Goal: Task Accomplishment & Management: Use online tool/utility

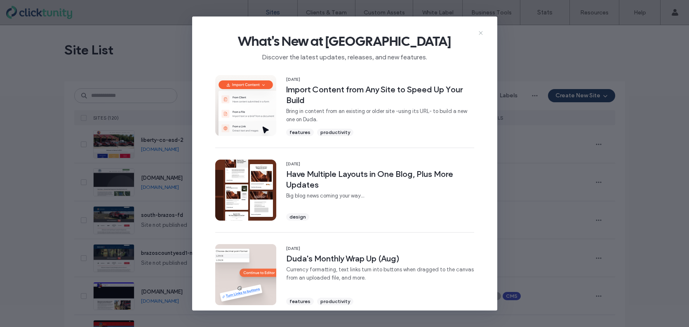
click at [481, 32] on icon at bounding box center [480, 33] width 7 height 7
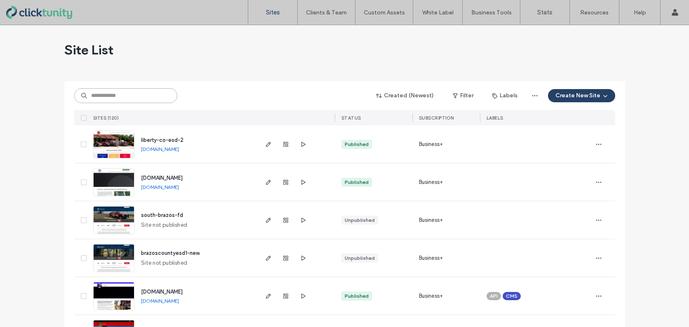
click at [126, 98] on input at bounding box center [125, 95] width 103 height 15
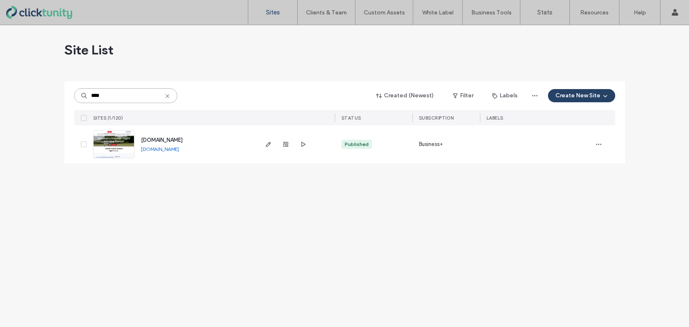
type input "****"
click at [164, 143] on span "[DOMAIN_NAME]" at bounding box center [162, 140] width 42 height 6
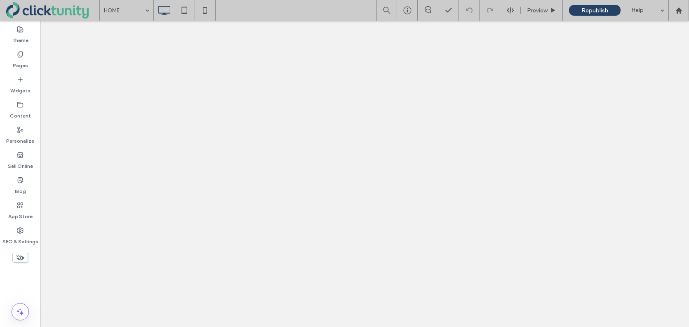
click at [21, 60] on label "Pages" at bounding box center [20, 64] width 15 height 12
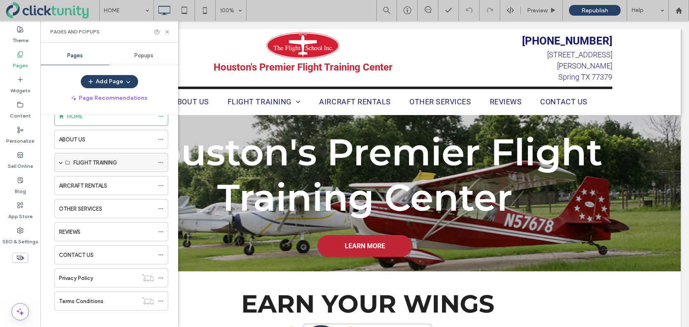
scroll to position [28, 0]
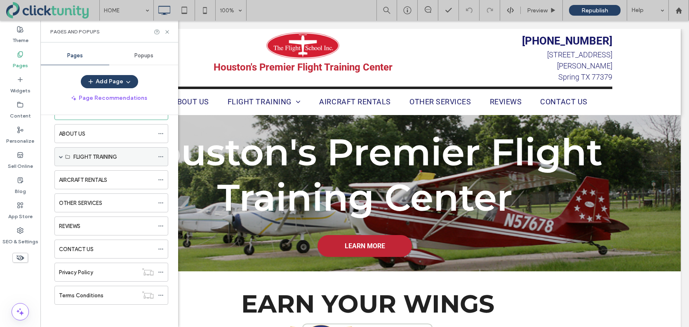
click at [97, 161] on div "FLIGHT TRAINING" at bounding box center [113, 157] width 80 height 18
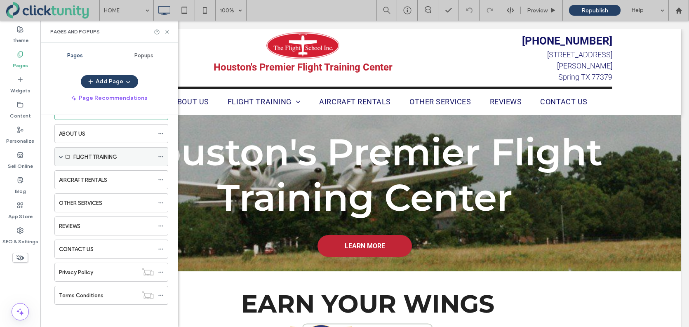
click at [59, 155] on span at bounding box center [61, 157] width 4 height 4
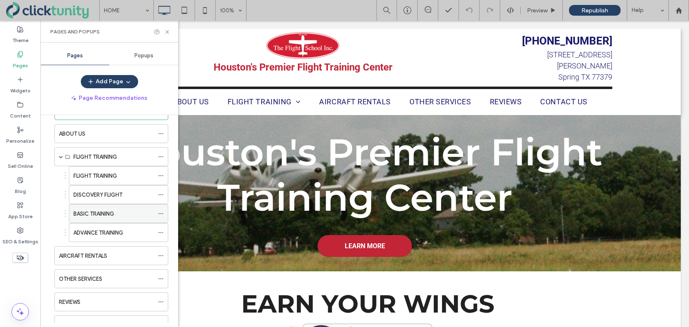
click at [103, 213] on label "BASIC TRAINING" at bounding box center [93, 213] width 41 height 14
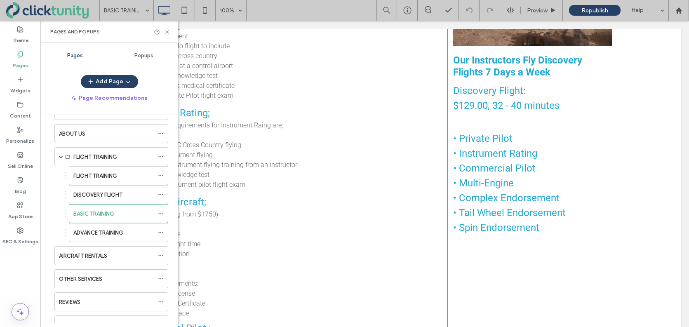
scroll to position [407, 0]
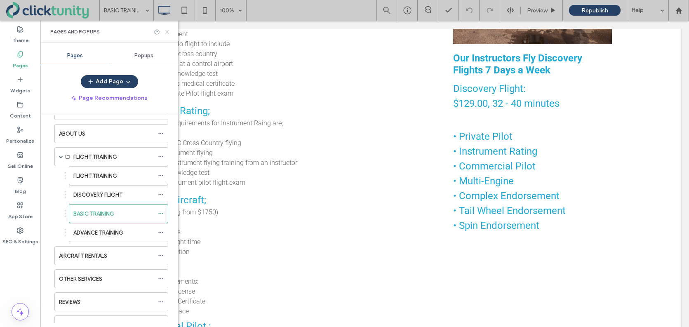
click at [167, 30] on icon at bounding box center [167, 32] width 6 height 6
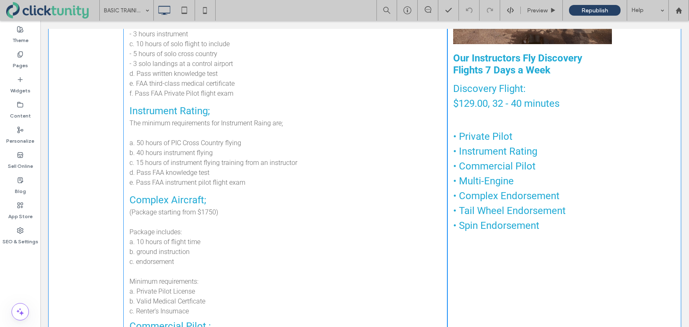
scroll to position [406, 0]
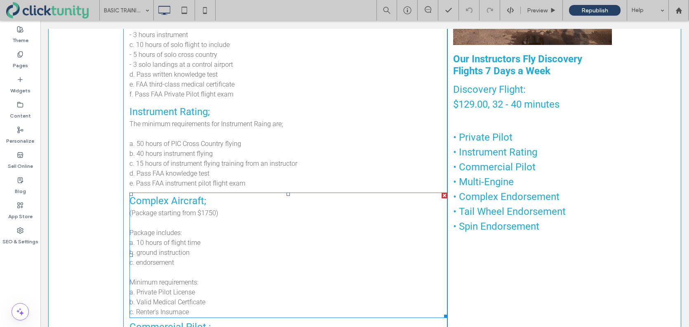
click at [211, 209] on span "(Package starting from $1750)" at bounding box center [173, 213] width 89 height 8
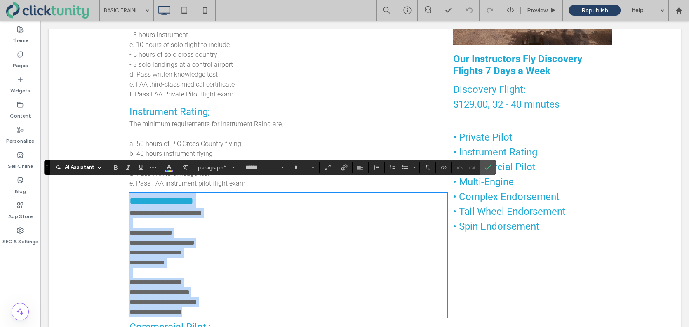
click at [202, 210] on span "**********" at bounding box center [165, 213] width 73 height 6
type input "**"
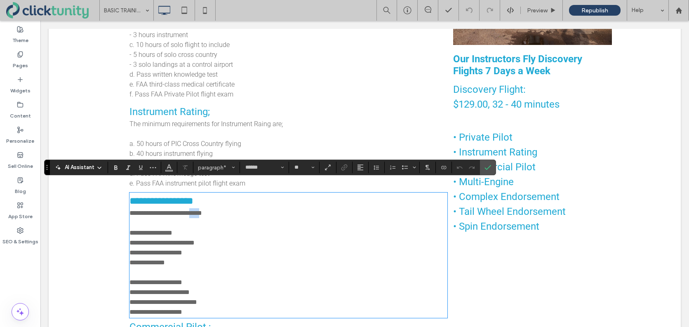
click at [202, 210] on span "**********" at bounding box center [165, 213] width 73 height 6
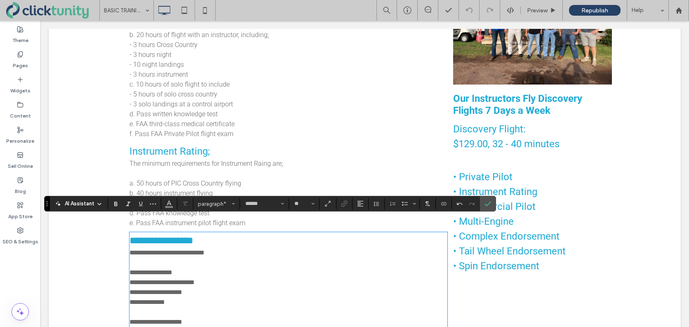
scroll to position [366, 0]
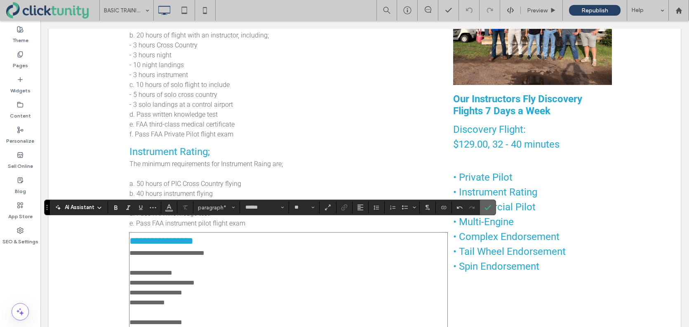
click at [488, 205] on icon "Confirm" at bounding box center [487, 207] width 7 height 7
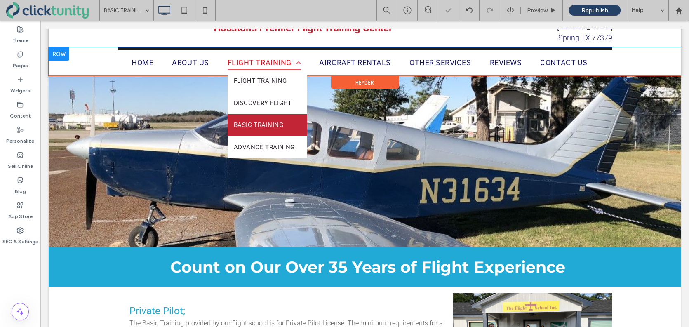
scroll to position [0, 0]
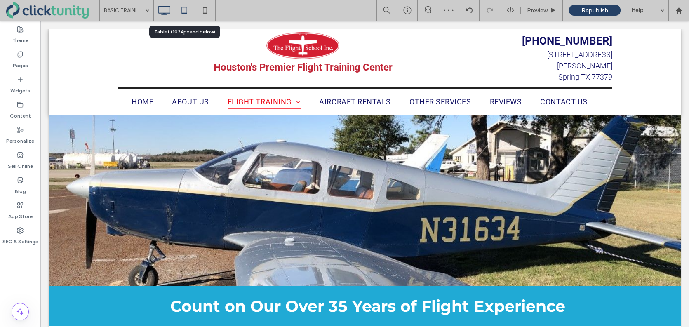
click at [180, 11] on icon at bounding box center [184, 10] width 16 height 16
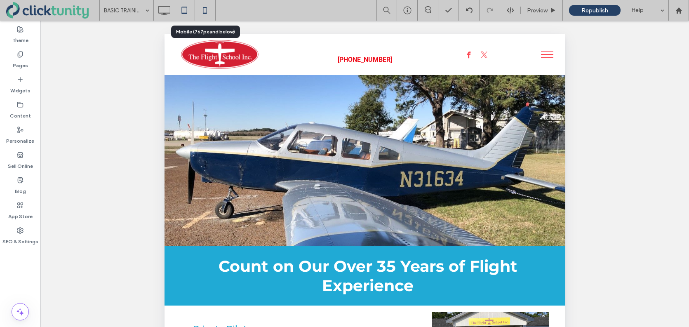
click at [202, 11] on icon at bounding box center [205, 10] width 16 height 16
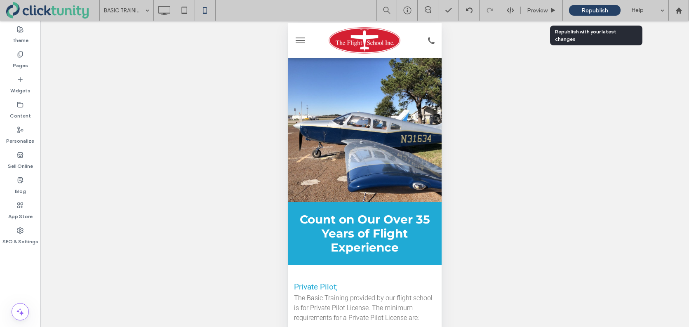
click at [584, 7] on span "Republish" at bounding box center [594, 10] width 27 height 7
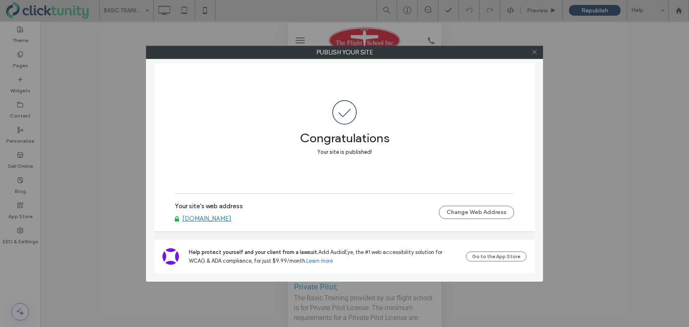
click at [535, 52] on icon at bounding box center [534, 52] width 6 height 6
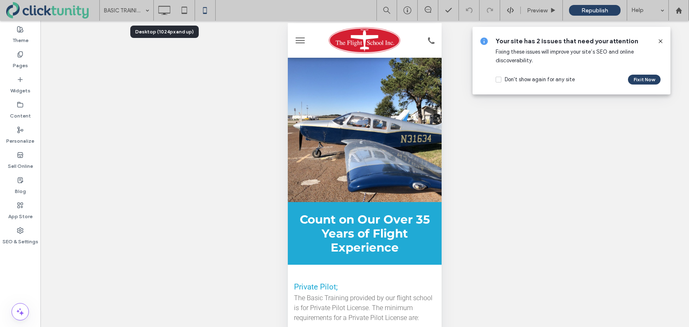
click at [163, 14] on use at bounding box center [164, 10] width 12 height 9
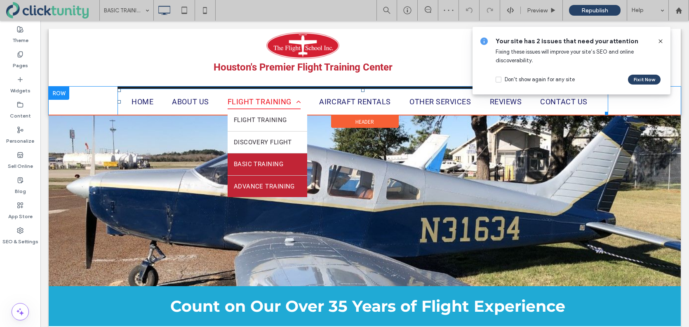
click at [273, 182] on span "ADVANCE TRAINING" at bounding box center [264, 186] width 61 height 9
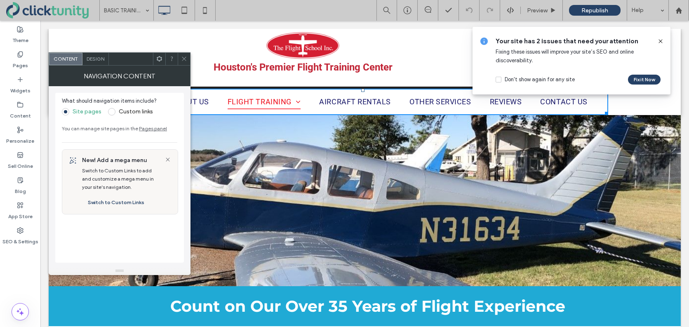
click at [662, 39] on icon at bounding box center [660, 41] width 7 height 7
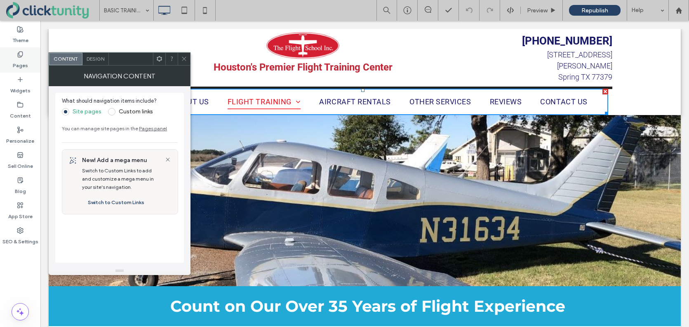
click at [17, 60] on label "Pages" at bounding box center [20, 64] width 15 height 12
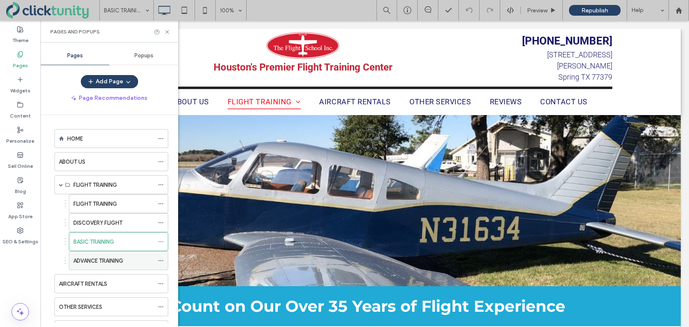
click at [127, 265] on div "ADVANCE TRAINING" at bounding box center [113, 260] width 80 height 18
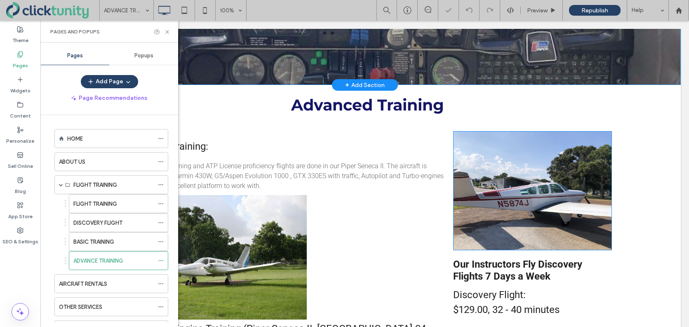
scroll to position [203, 0]
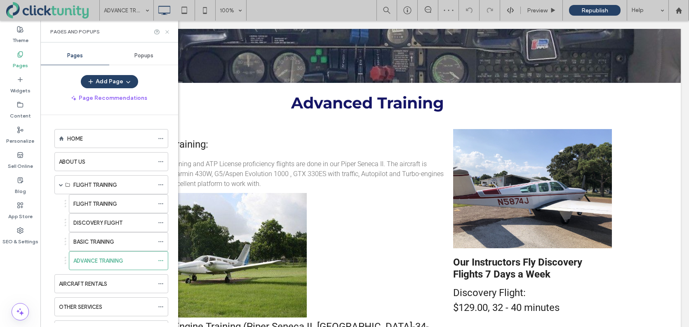
click at [167, 31] on use at bounding box center [166, 31] width 3 height 3
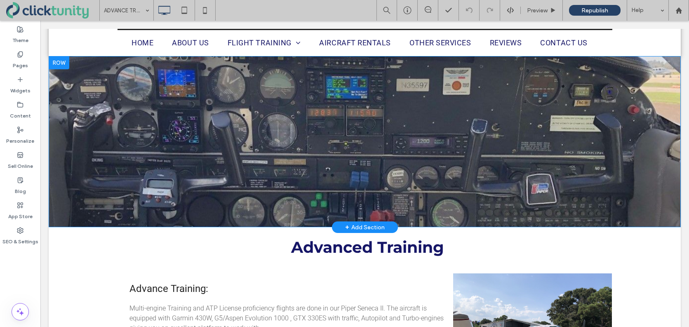
scroll to position [0, 0]
